Goal: Information Seeking & Learning: Check status

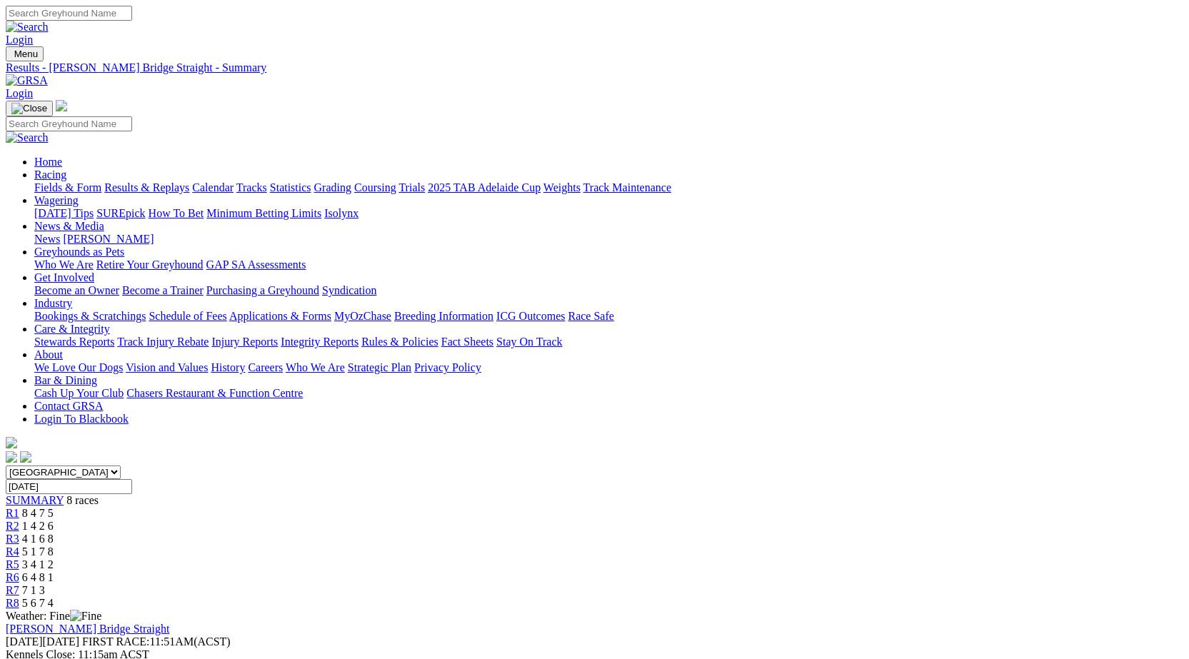
click at [522, 533] on div "R3 4 1 6 8" at bounding box center [594, 539] width 1177 height 13
click at [19, 545] on span "R4" at bounding box center [13, 551] width 14 height 12
click at [19, 558] on link "R5" at bounding box center [13, 564] width 14 height 12
click at [810, 571] on div "R6 6 4 8 1" at bounding box center [594, 577] width 1177 height 13
click at [19, 584] on span "R7" at bounding box center [13, 590] width 14 height 12
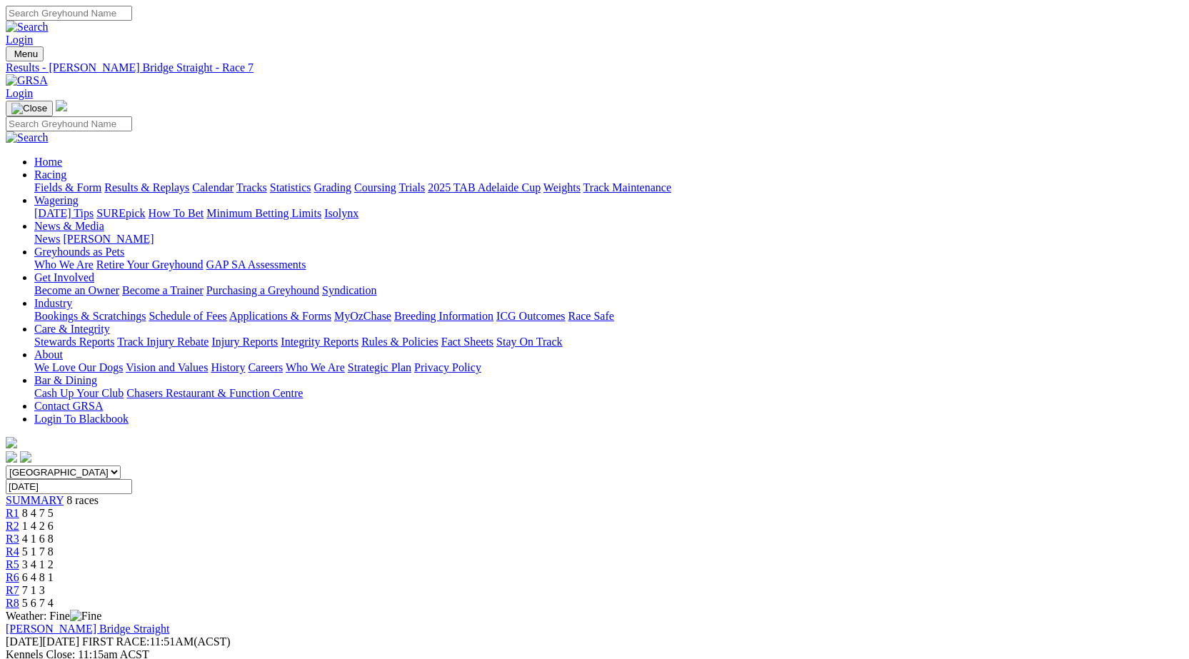
drag, startPoint x: 1188, startPoint y: 133, endPoint x: 1189, endPoint y: 172, distance: 38.6
drag, startPoint x: 1186, startPoint y: 153, endPoint x: 1181, endPoint y: 186, distance: 32.5
click at [19, 597] on link "R8" at bounding box center [13, 603] width 14 height 12
